Goal: Transaction & Acquisition: Book appointment/travel/reservation

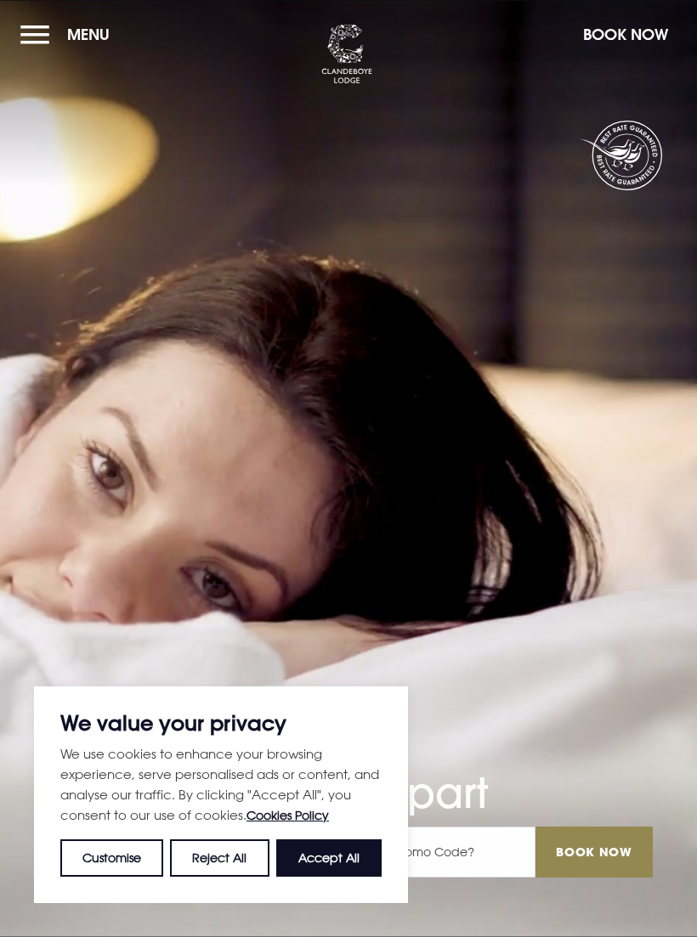
click at [333, 861] on button "Accept All" at bounding box center [328, 857] width 105 height 37
checkbox input "true"
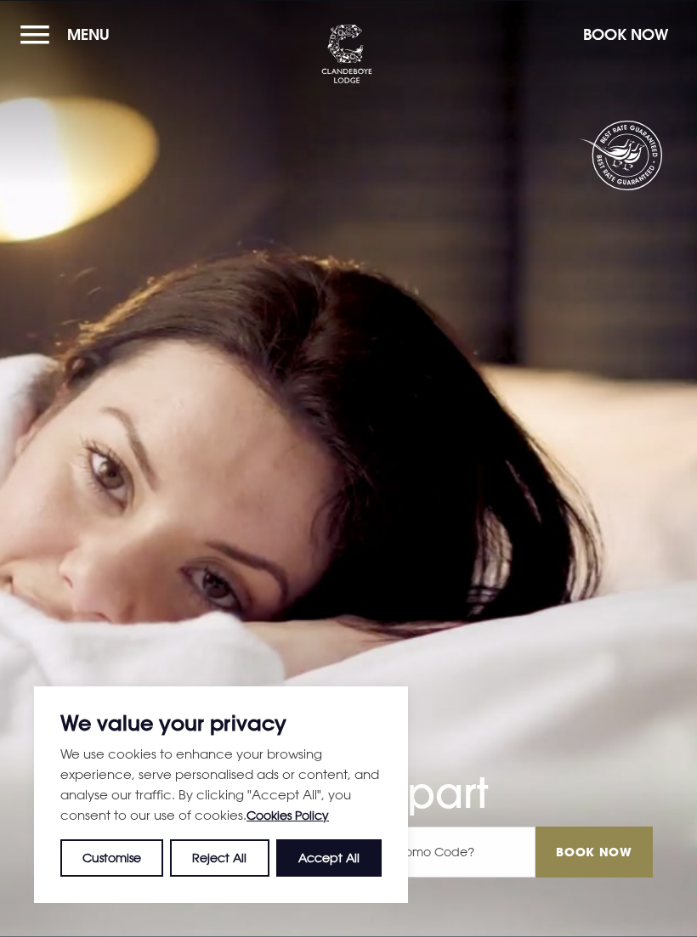
checkbox input "true"
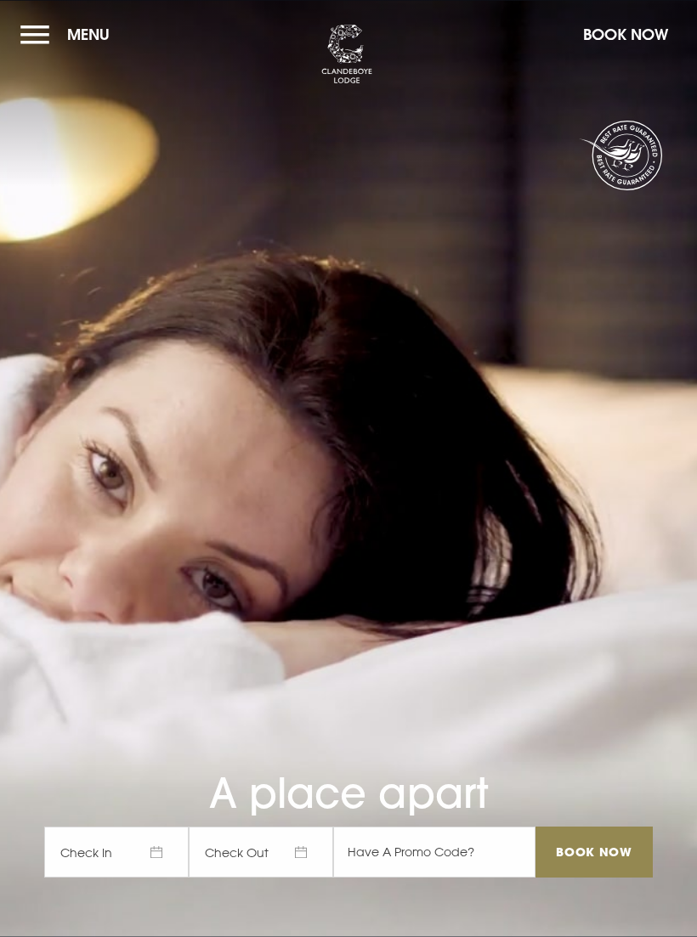
click at [141, 878] on span "Check In" at bounding box center [116, 852] width 144 height 51
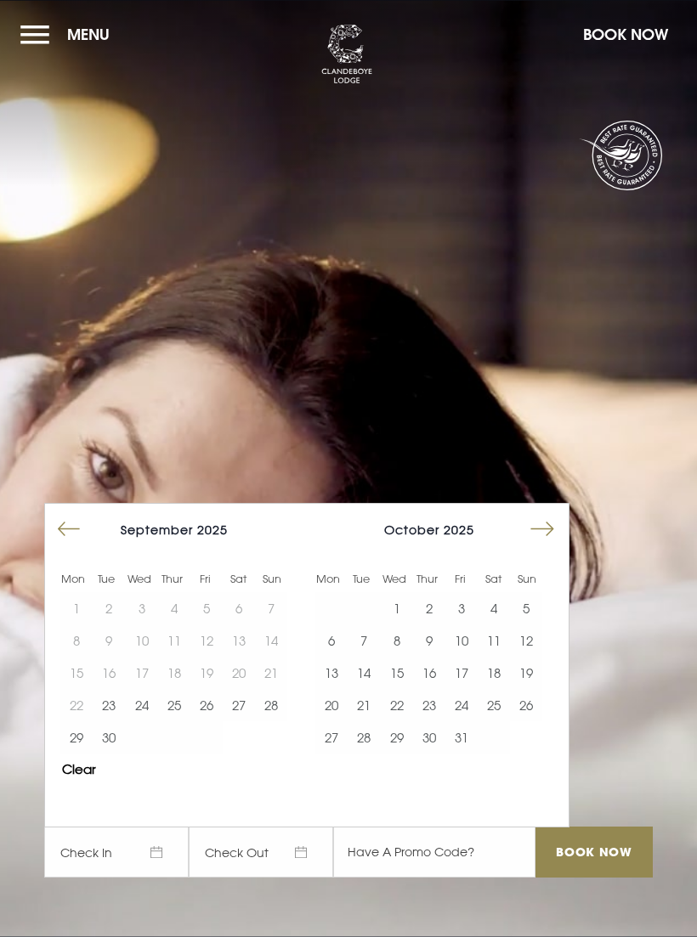
click at [463, 624] on button "3" at bounding box center [461, 608] width 32 height 32
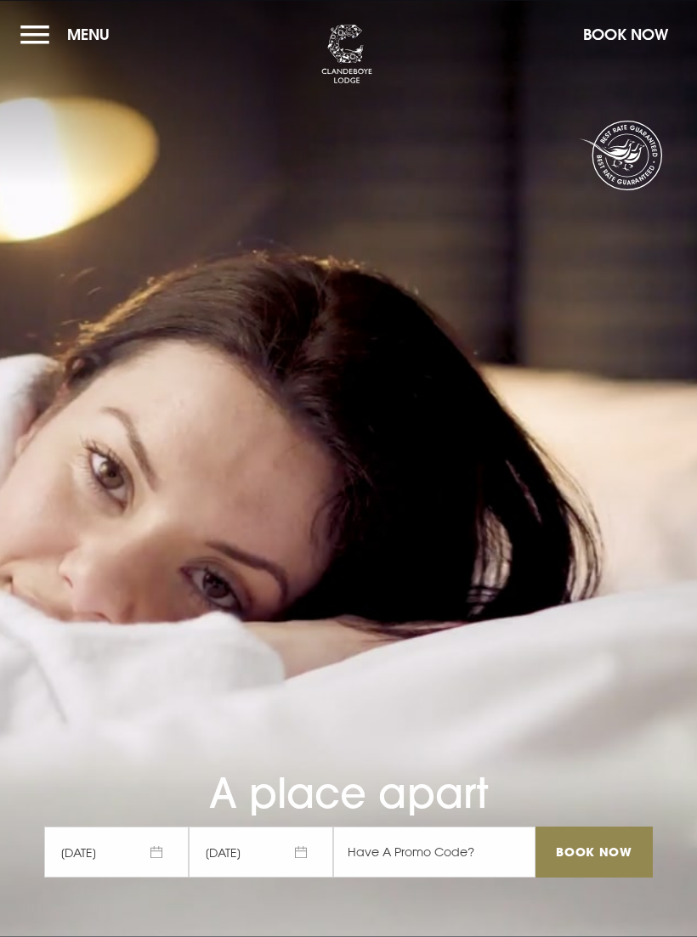
click at [291, 874] on span "[DATE]" at bounding box center [261, 852] width 144 height 51
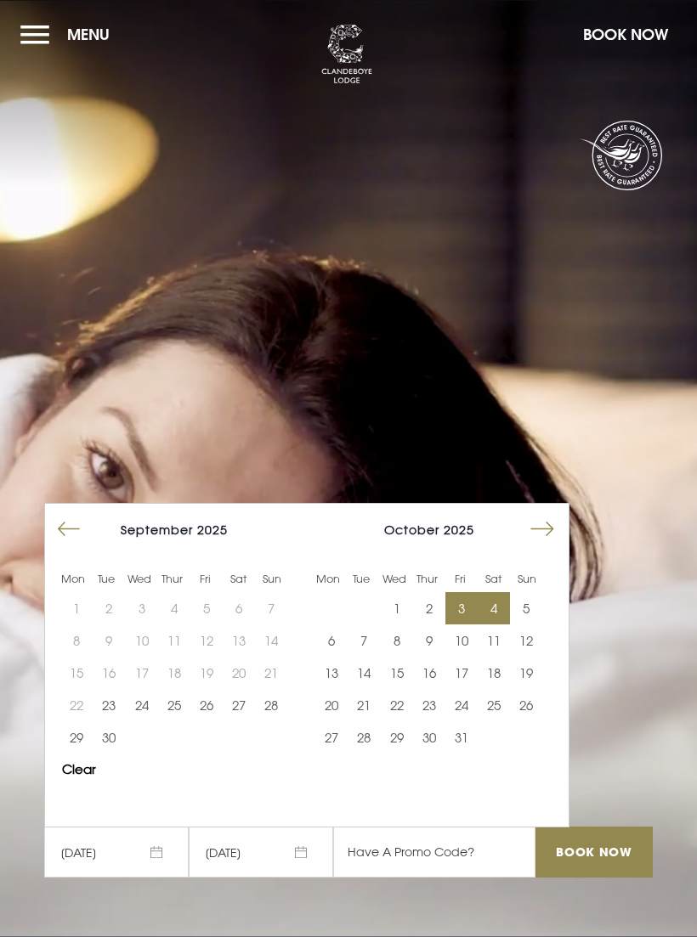
click at [533, 624] on button "5" at bounding box center [526, 608] width 32 height 32
click at [589, 870] on input "Book Now" at bounding box center [593, 852] width 117 height 51
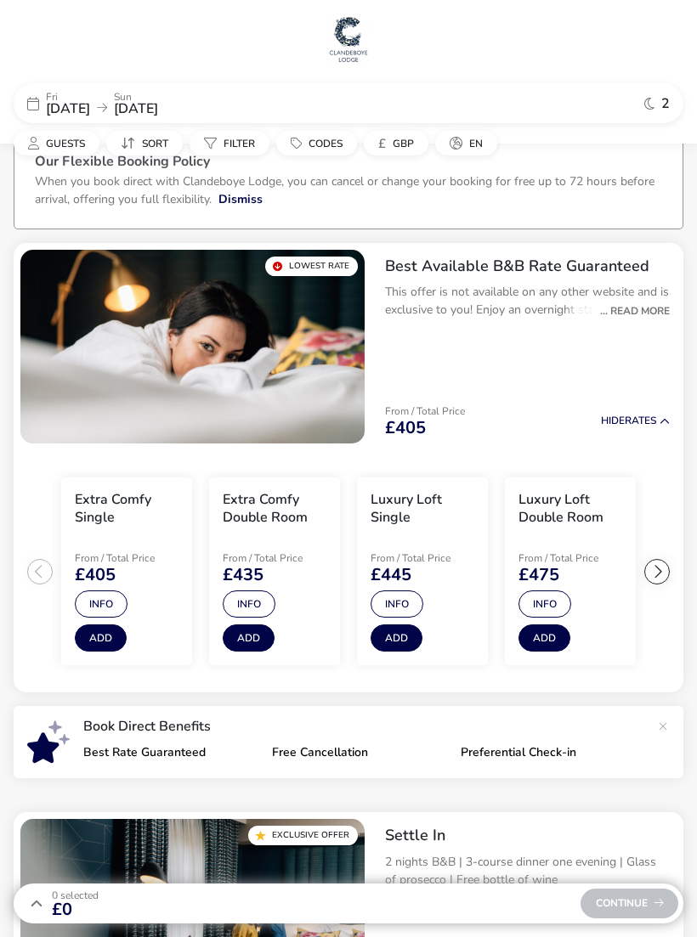
click at [74, 148] on span "Guests" at bounding box center [65, 144] width 39 height 14
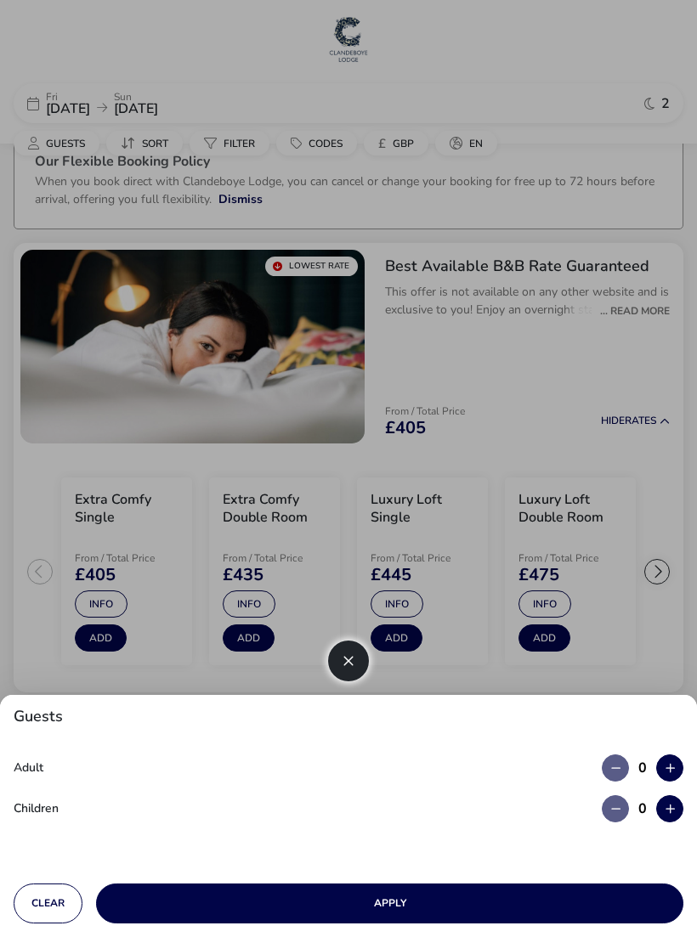
click at [671, 767] on icon "button" at bounding box center [669, 768] width 9 height 11
click at [674, 770] on icon "button" at bounding box center [669, 768] width 9 height 11
type input "2"
click at [409, 900] on button "Apply" at bounding box center [389, 904] width 587 height 40
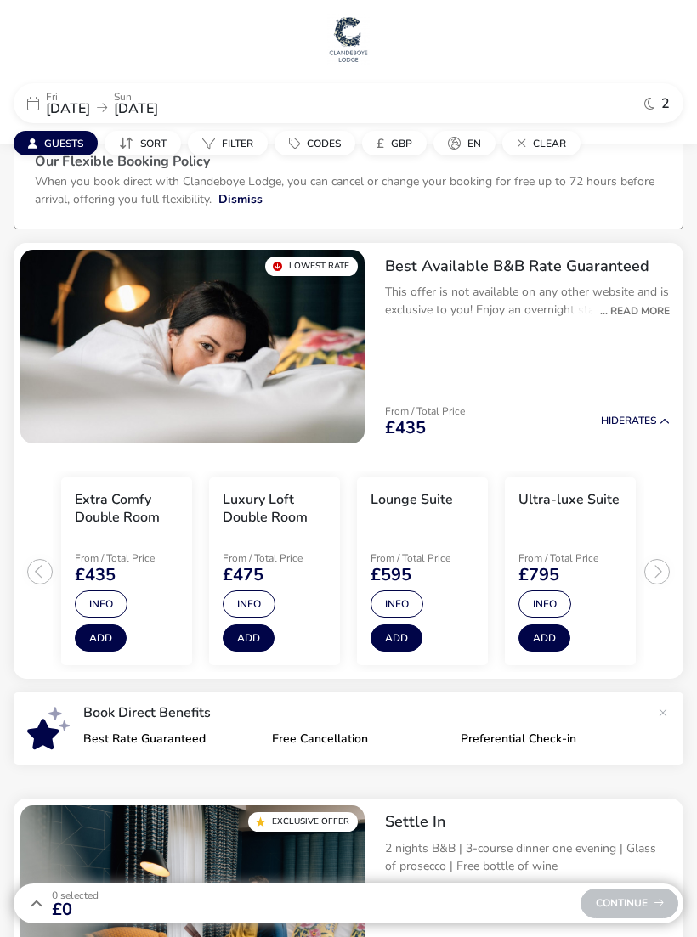
click at [120, 511] on h3 "Extra Comfy Double Room" at bounding box center [127, 509] width 104 height 36
click at [109, 605] on button "Info" at bounding box center [101, 603] width 53 height 27
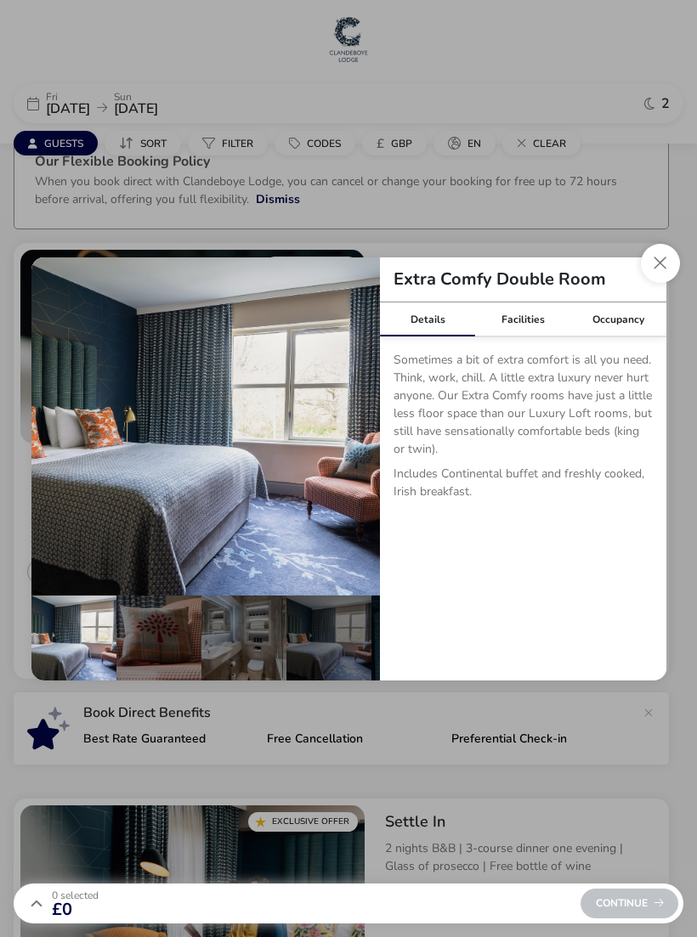
click at [658, 265] on button "Close dialog" at bounding box center [660, 263] width 39 height 39
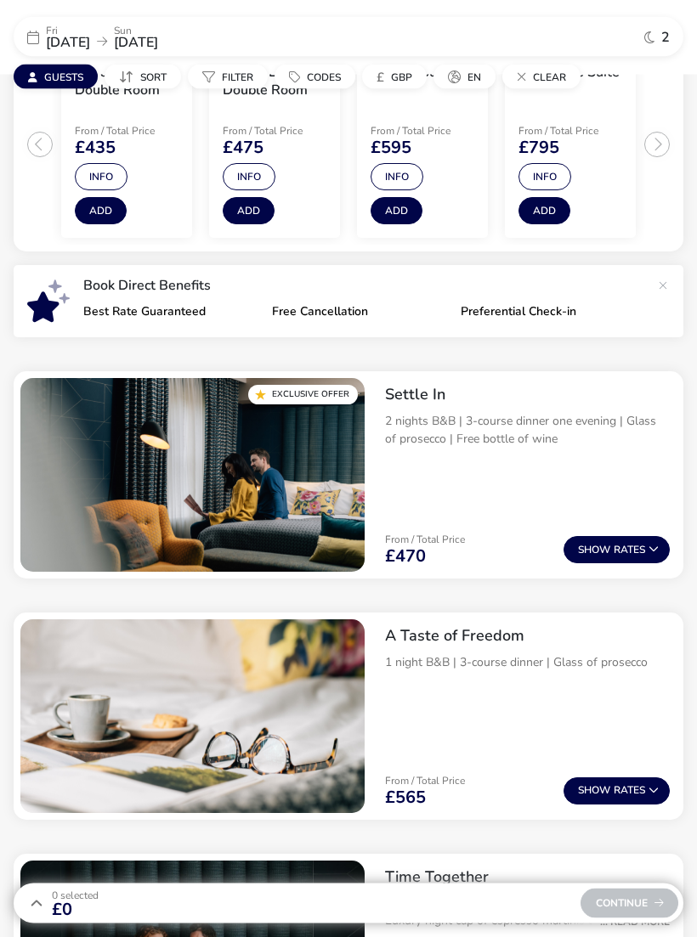
scroll to position [428, 0]
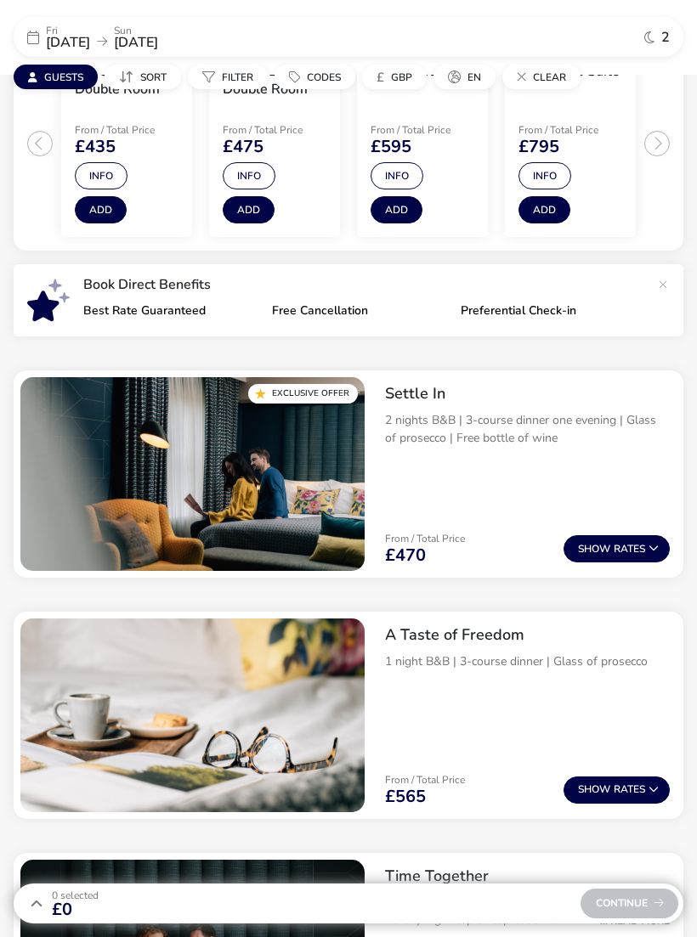
click at [613, 543] on button "Show Rates" at bounding box center [616, 548] width 106 height 27
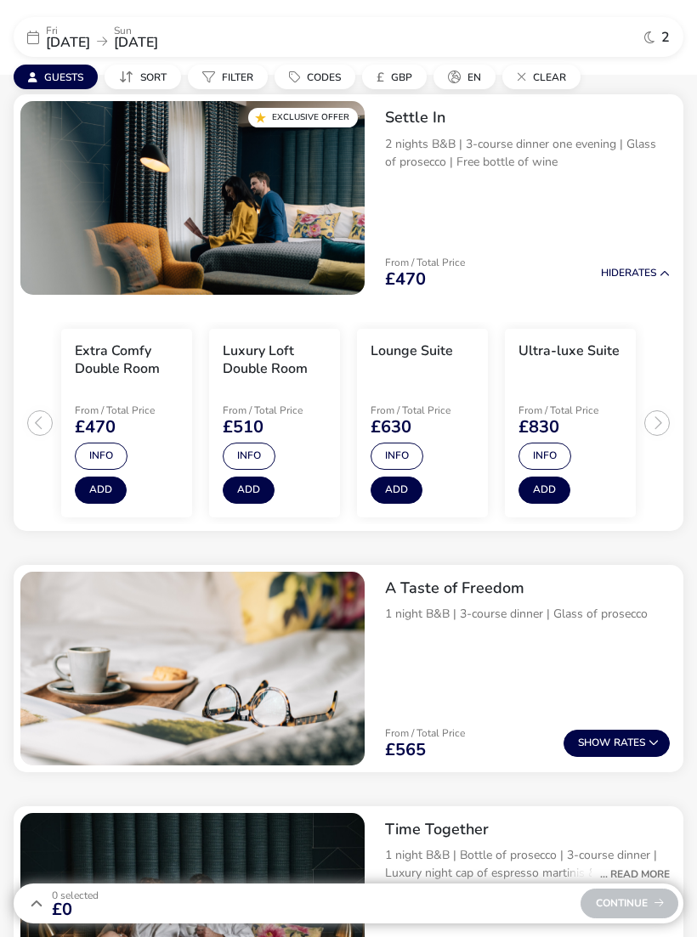
scroll to position [712, 0]
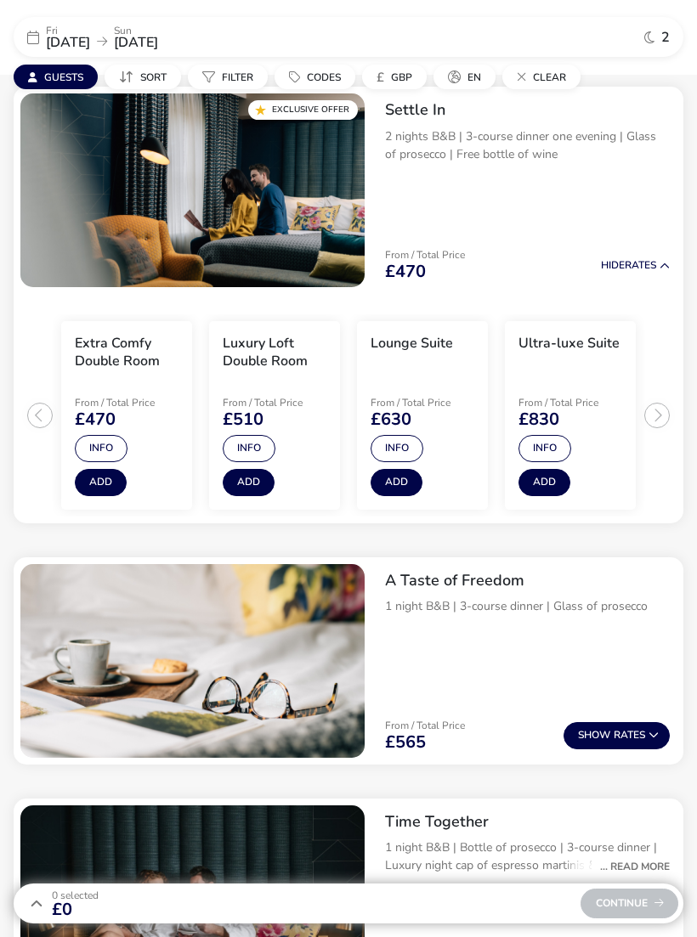
click at [110, 471] on button "Add" at bounding box center [101, 482] width 52 height 27
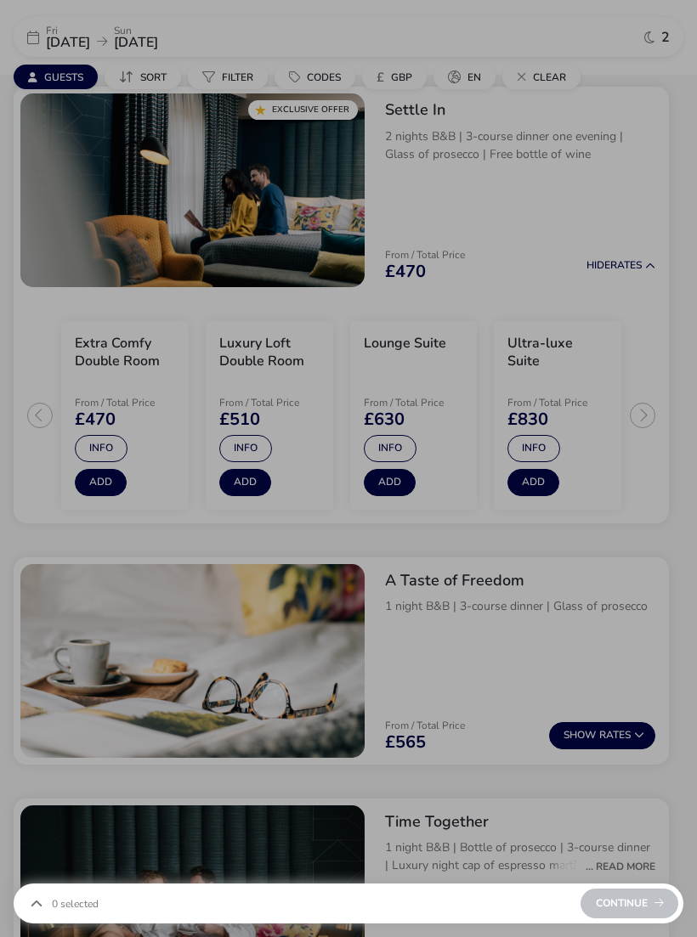
click at [567, 310] on div "Extra Comfy Double Room Settle In Guests (max 2) Adult (max 2) 2 Total Price £4…" at bounding box center [348, 468] width 697 height 937
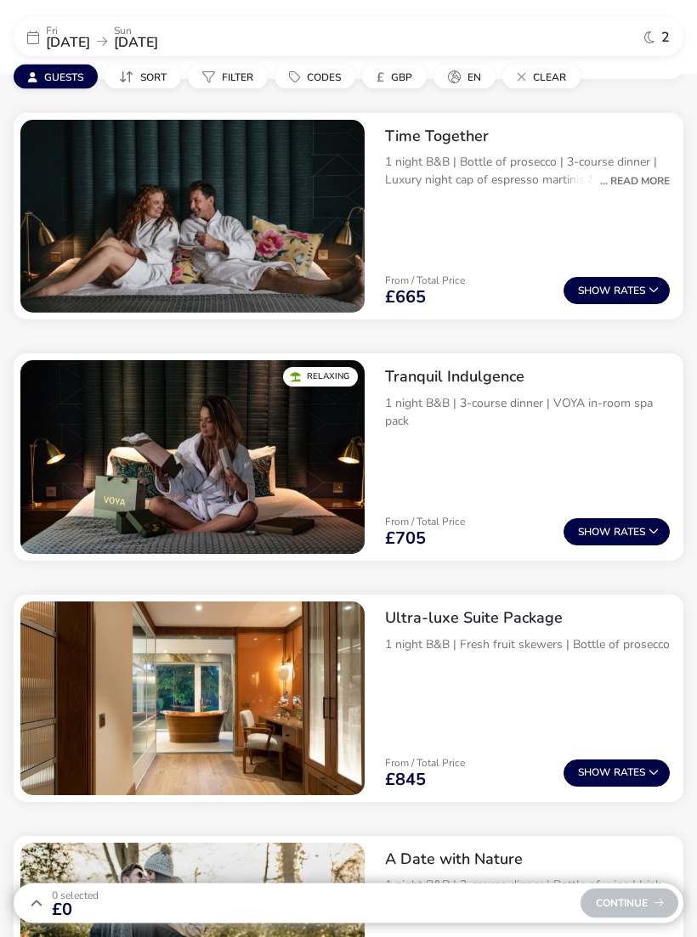
scroll to position [1399, 0]
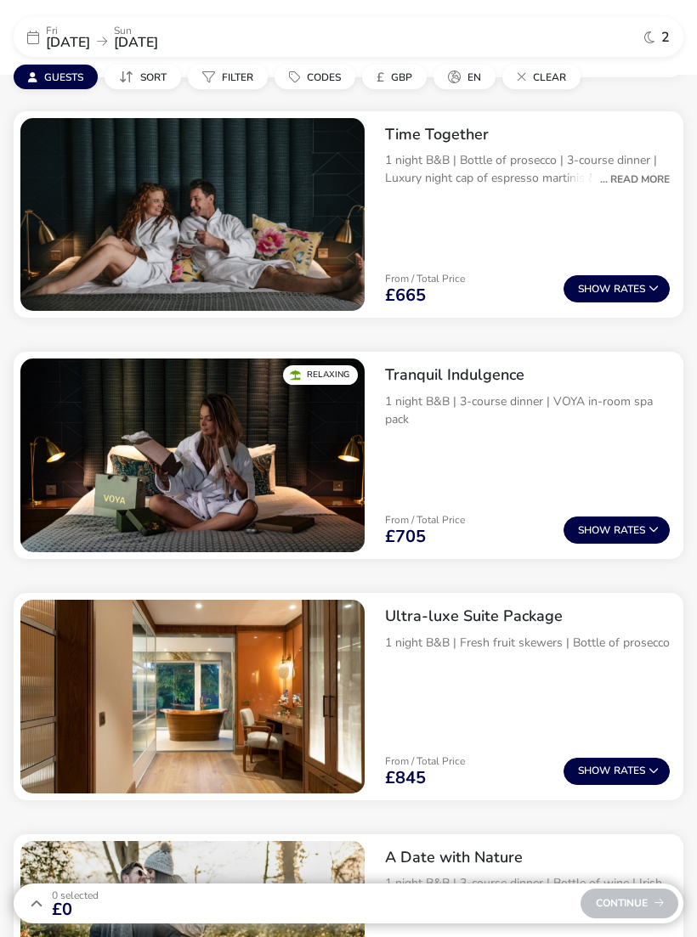
click at [614, 530] on button "Show Rates" at bounding box center [616, 530] width 106 height 27
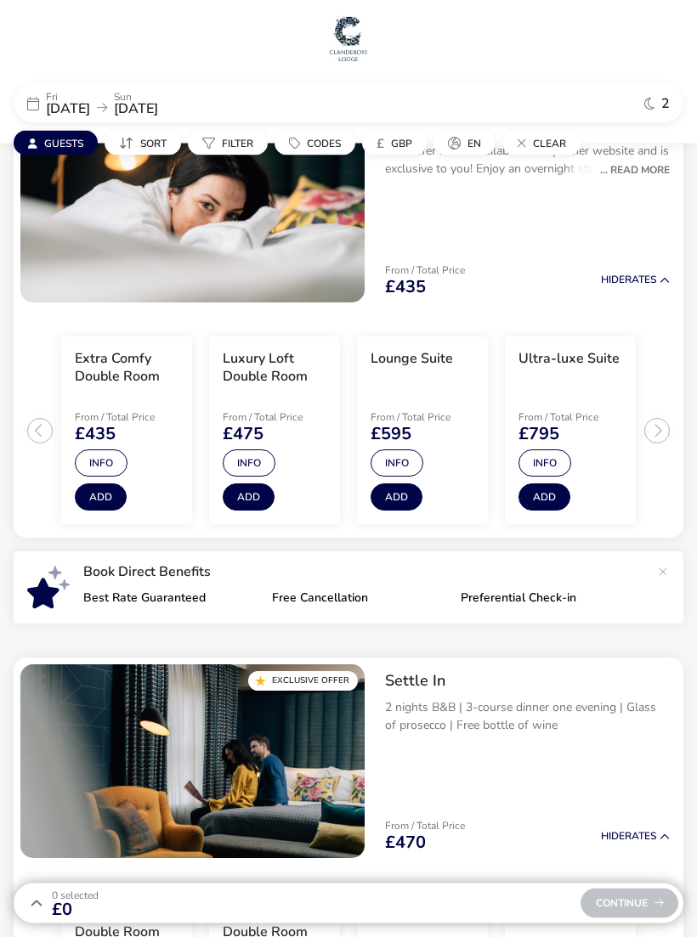
scroll to position [0, 0]
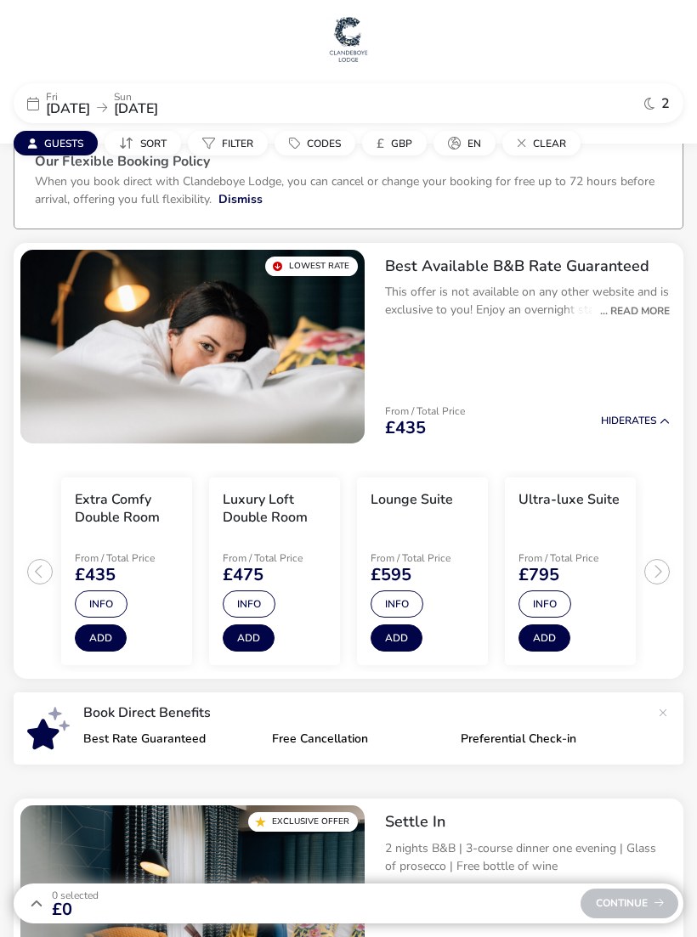
click at [641, 308] on div "... Read More" at bounding box center [630, 310] width 78 height 15
